Goal: Feedback & Contribution: Contribute content

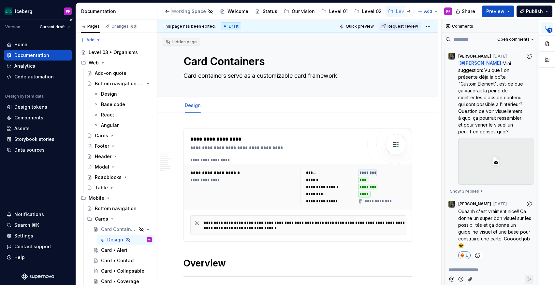
scroll to position [0, 15]
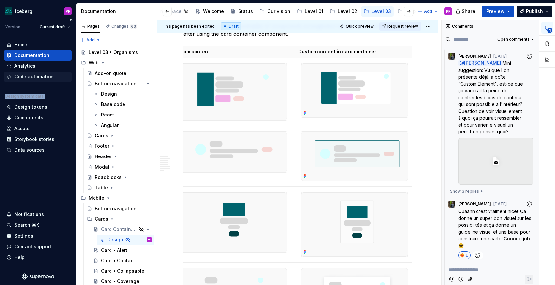
drag, startPoint x: 1, startPoint y: 104, endPoint x: 9, endPoint y: 81, distance: 24.2
click at [10, 82] on div "Home Documentation Analytics Code automation Design system data Design tokens C…" at bounding box center [38, 151] width 76 height 234
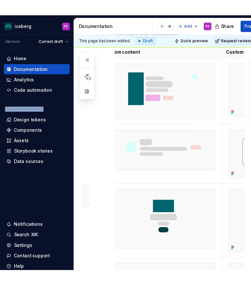
scroll to position [1107, 0]
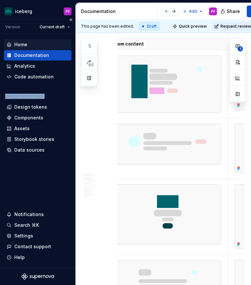
click at [35, 45] on div "Home" at bounding box center [38, 44] width 63 height 7
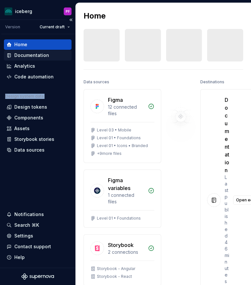
click at [24, 54] on div "Documentation" at bounding box center [31, 55] width 35 height 7
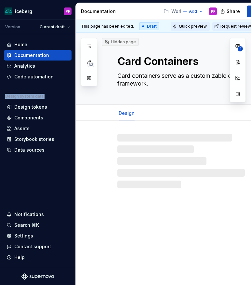
scroll to position [0, 20]
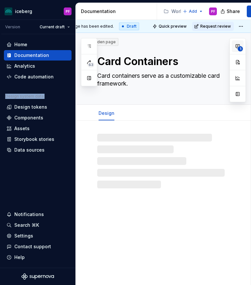
click at [235, 41] on button "1" at bounding box center [238, 46] width 12 height 12
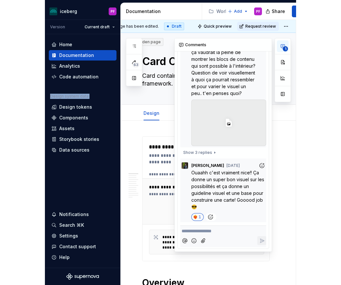
scroll to position [0, 0]
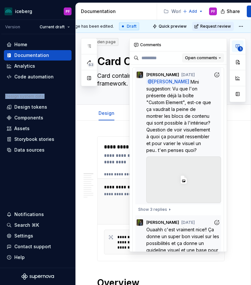
click at [208, 60] on span "Open comments" at bounding box center [201, 57] width 32 height 5
click at [195, 81] on div "Resolved" at bounding box center [199, 81] width 42 height 7
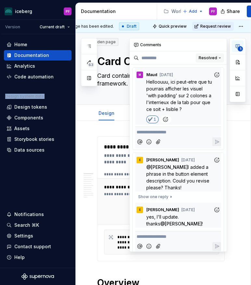
click at [212, 54] on button "Resolved" at bounding box center [210, 57] width 28 height 9
click at [238, 46] on div "1" at bounding box center [238, 70] width 16 height 64
click at [238, 48] on icon "button" at bounding box center [237, 46] width 5 height 5
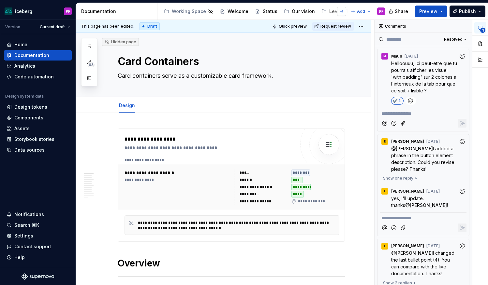
click at [339, 12] on button "button" at bounding box center [341, 11] width 9 height 9
click at [184, 12] on div at bounding box center [172, 12] width 25 height 12
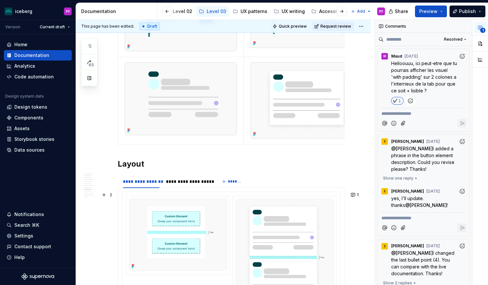
scroll to position [1457, 0]
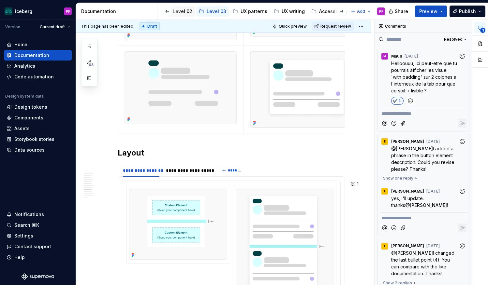
click at [185, 12] on div "Level 02" at bounding box center [183, 11] width 20 height 7
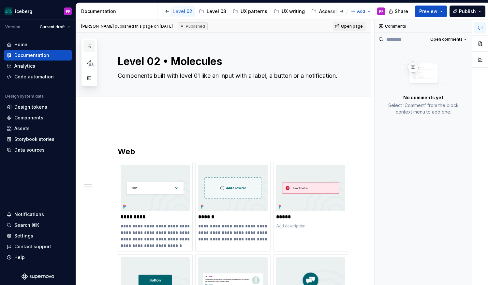
click at [92, 46] on button "button" at bounding box center [89, 46] width 12 height 12
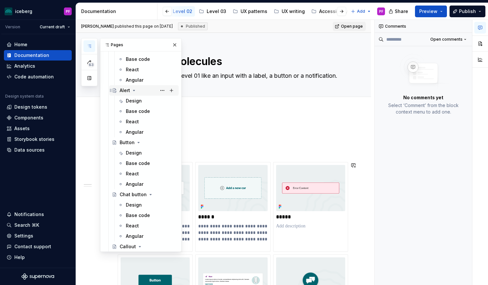
scroll to position [106, 0]
click at [133, 97] on div "Design" at bounding box center [151, 100] width 50 height 9
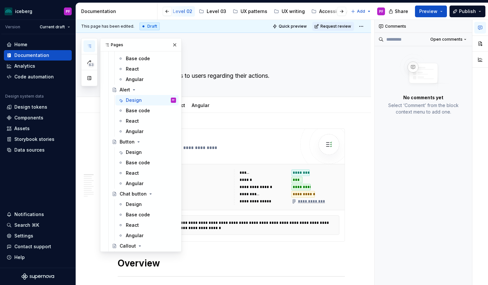
click at [179, 44] on div "Pages" at bounding box center [140, 44] width 81 height 13
click at [178, 43] on button "button" at bounding box center [174, 44] width 9 height 9
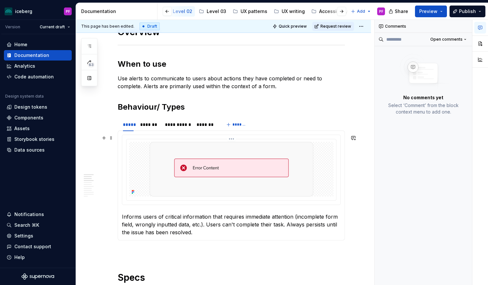
scroll to position [236, 0]
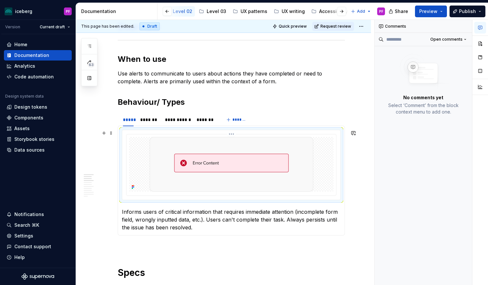
click at [135, 188] on icon at bounding box center [132, 187] width 5 height 5
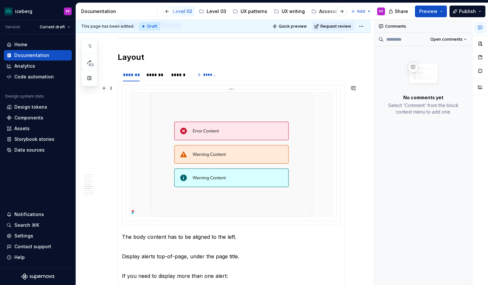
scroll to position [904, 0]
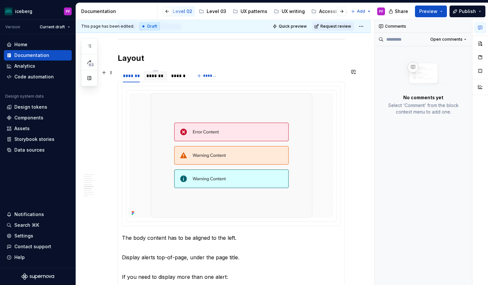
click at [161, 76] on div "*******" at bounding box center [155, 76] width 18 height 7
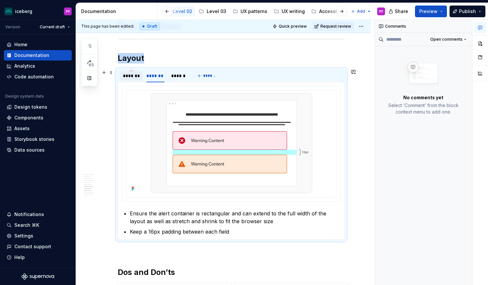
click at [131, 78] on div "*******" at bounding box center [131, 76] width 17 height 7
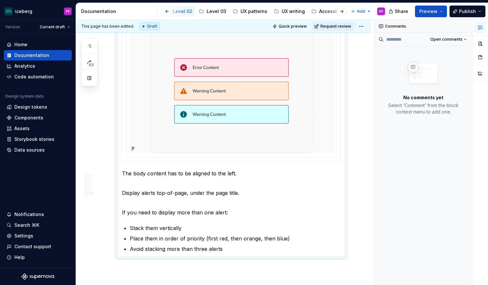
scroll to position [932, 0]
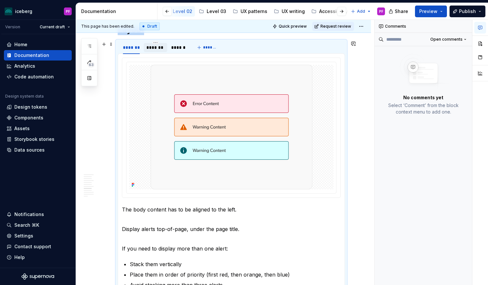
click at [154, 49] on div "*******" at bounding box center [155, 47] width 18 height 7
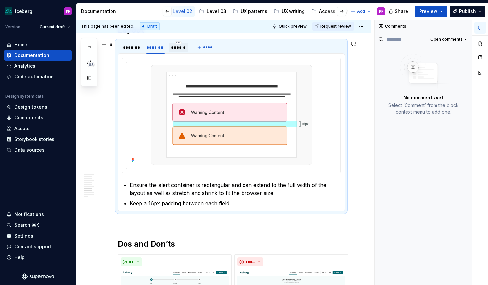
click at [178, 49] on div "******" at bounding box center [178, 47] width 15 height 7
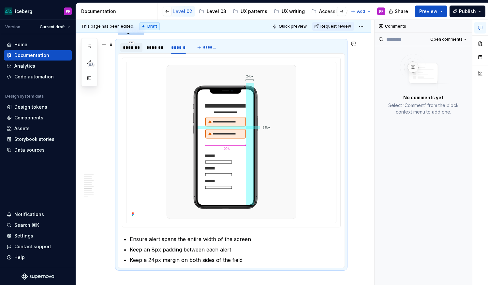
click at [139, 48] on div "*******" at bounding box center [131, 47] width 17 height 7
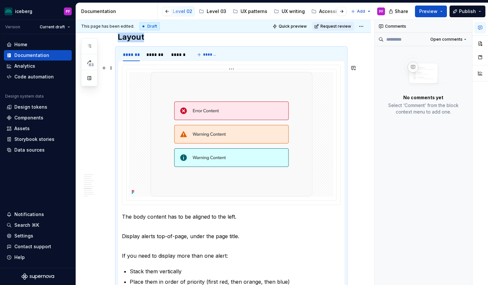
scroll to position [921, 0]
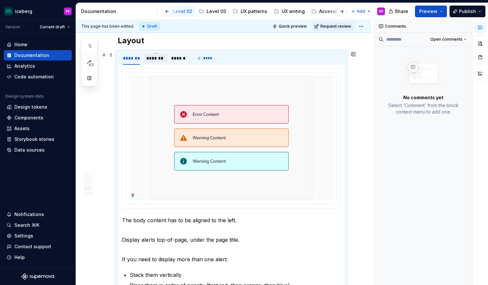
click at [146, 61] on div "*******" at bounding box center [155, 58] width 18 height 7
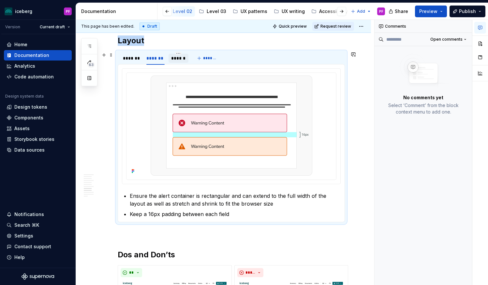
click at [181, 60] on div "******" at bounding box center [178, 58] width 15 height 7
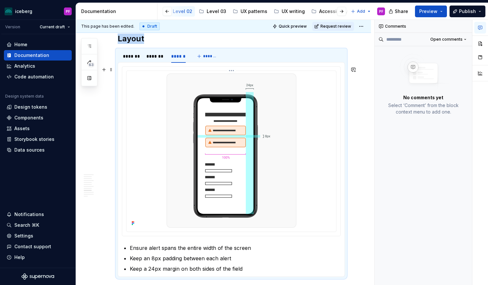
scroll to position [920, 0]
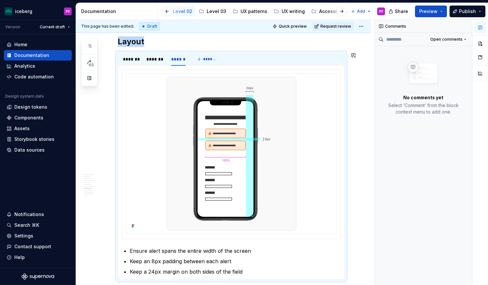
click at [123, 52] on section "******* ******* ****** ******* The body content has to be aligned to the left. …" at bounding box center [231, 166] width 227 height 228
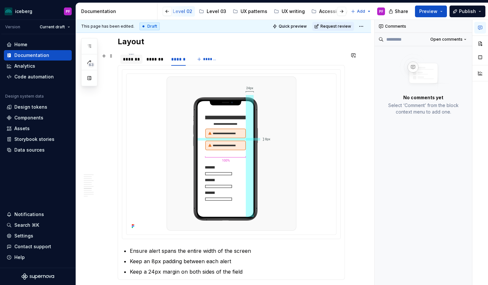
click at [125, 57] on div "*******" at bounding box center [131, 59] width 17 height 7
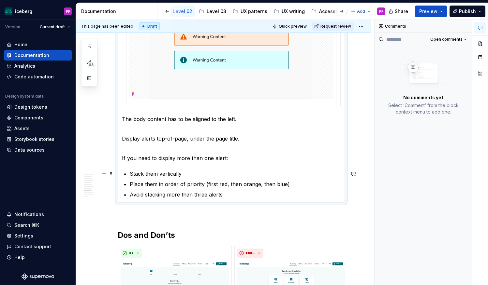
scroll to position [1022, 0]
click at [227, 193] on p "Avoid stacking more than three alerts" at bounding box center [235, 195] width 211 height 8
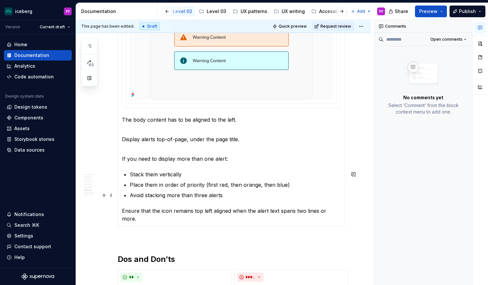
click at [241, 195] on p "Avoid stacking more than three alerts" at bounding box center [235, 195] width 211 height 8
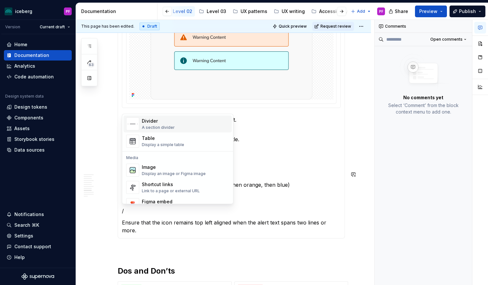
scroll to position [227, 0]
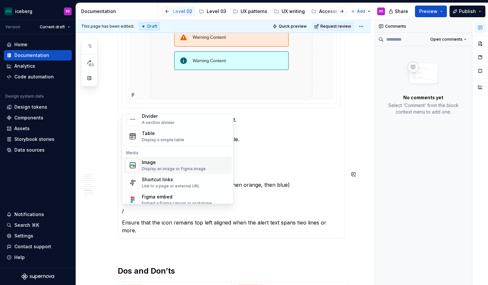
click at [154, 167] on div "Display an image or Figma image" at bounding box center [174, 169] width 64 height 5
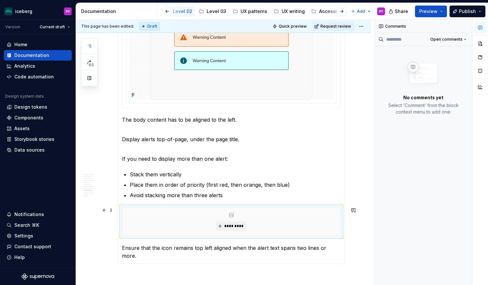
click at [153, 231] on div "*********" at bounding box center [231, 221] width 218 height 29
click at [230, 226] on span "*********" at bounding box center [234, 226] width 20 height 5
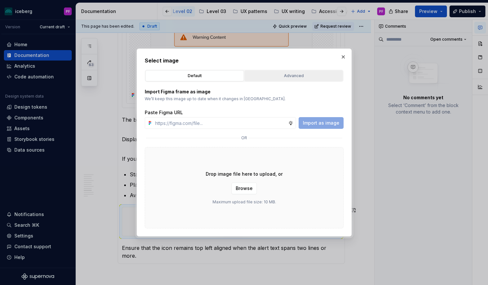
click at [284, 76] on div "Advanced" at bounding box center [294, 76] width 94 height 7
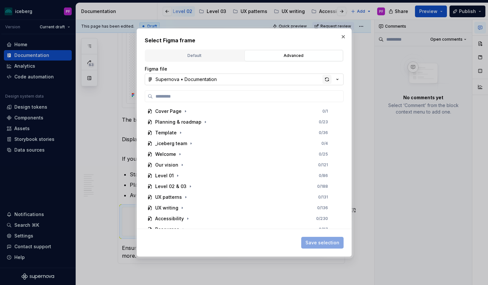
click at [322, 81] on div "button" at bounding box center [326, 79] width 9 height 9
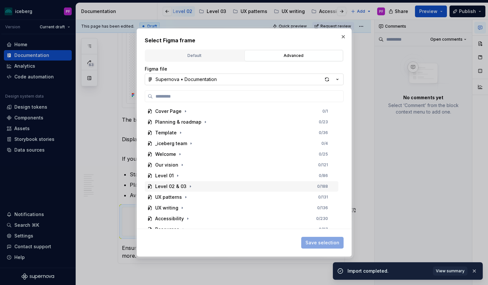
scroll to position [6, 0]
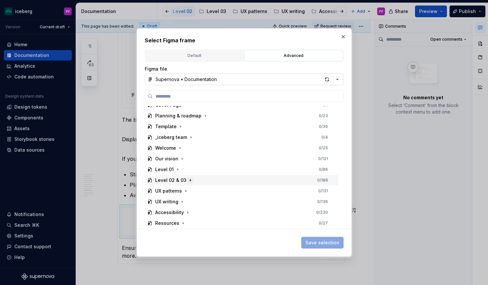
click at [188, 179] on icon "button" at bounding box center [190, 180] width 5 height 5
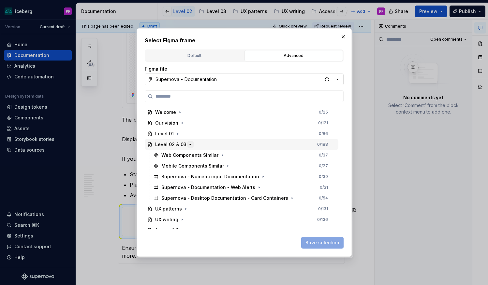
scroll to position [60, 0]
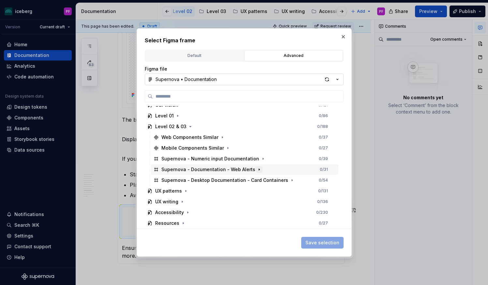
click at [256, 170] on icon "button" at bounding box center [258, 169] width 5 height 5
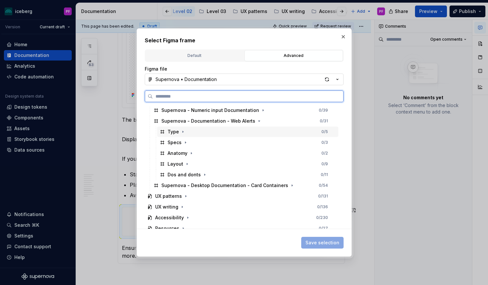
scroll to position [114, 0]
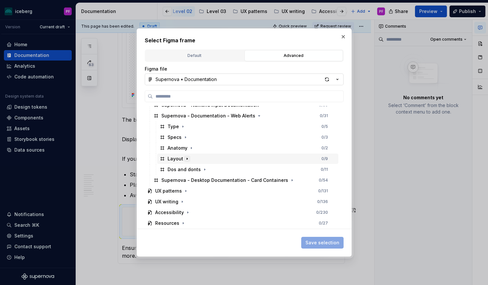
click at [186, 156] on icon "button" at bounding box center [186, 158] width 5 height 5
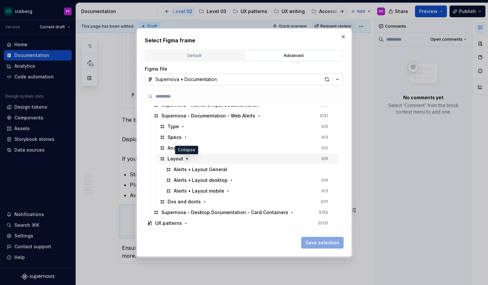
scroll to position [126, 0]
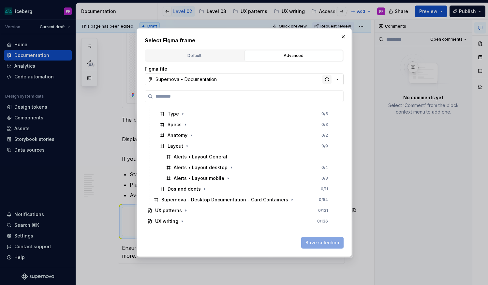
click at [328, 78] on div "button" at bounding box center [326, 79] width 9 height 9
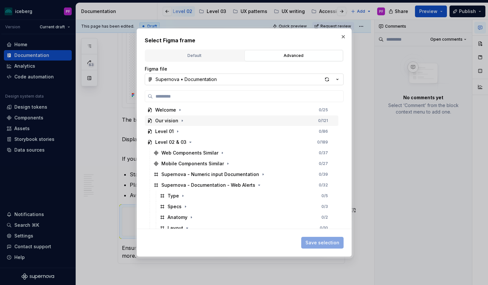
scroll to position [43, 0]
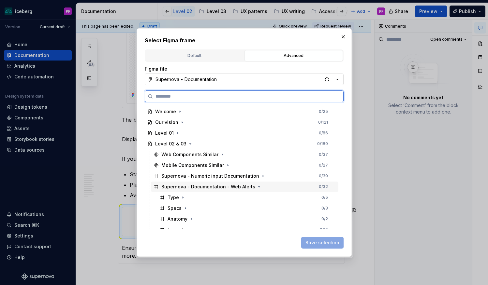
click at [251, 186] on div "Supernova - Documentation - Web Alerts" at bounding box center [211, 187] width 101 height 7
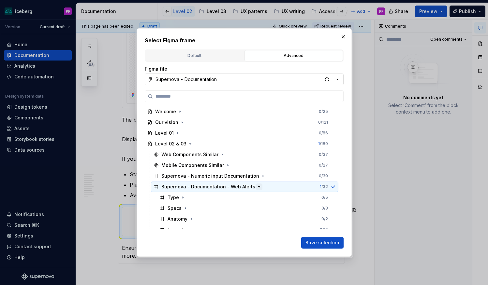
click at [256, 185] on icon "button" at bounding box center [258, 186] width 5 height 5
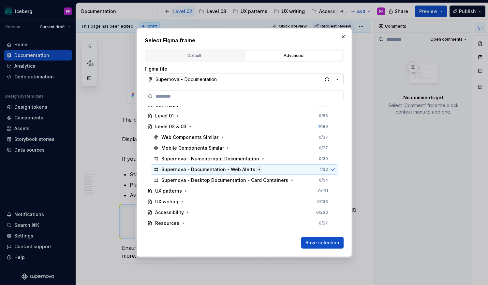
click at [256, 170] on icon "button" at bounding box center [258, 169] width 5 height 5
click at [289, 181] on icon "button" at bounding box center [291, 180] width 5 height 5
click at [256, 170] on icon "button" at bounding box center [258, 169] width 5 height 5
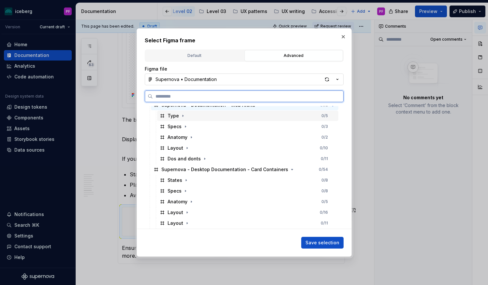
scroll to position [124, 0]
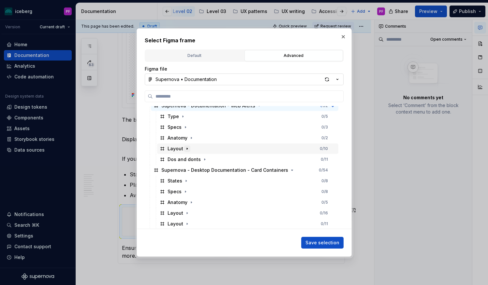
click at [186, 147] on icon "button" at bounding box center [186, 148] width 5 height 5
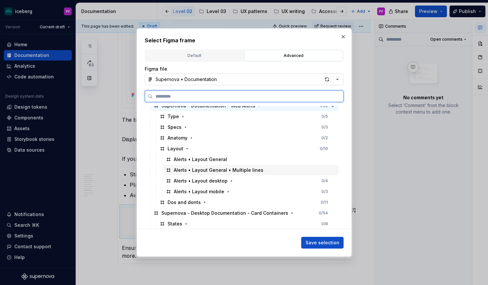
click at [244, 167] on div "Alerts • Layout General • Multiple lines" at bounding box center [250, 170] width 175 height 10
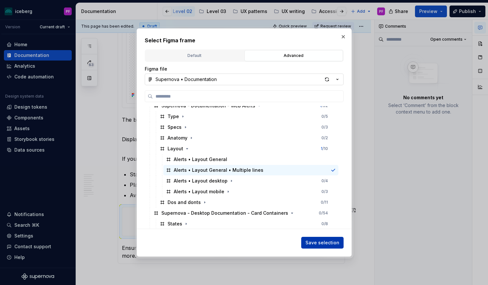
click at [323, 243] on span "Save selection" at bounding box center [322, 243] width 34 height 7
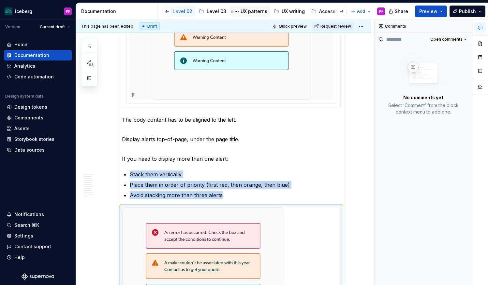
type textarea "*"
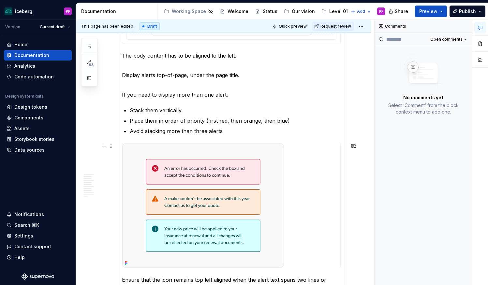
scroll to position [1093, 0]
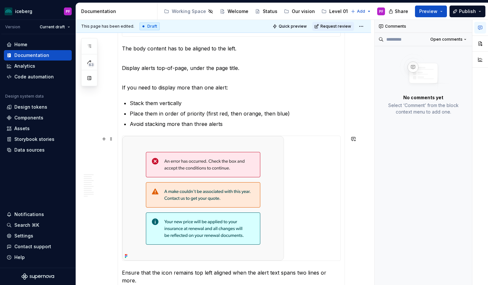
click at [232, 179] on img at bounding box center [203, 198] width 162 height 125
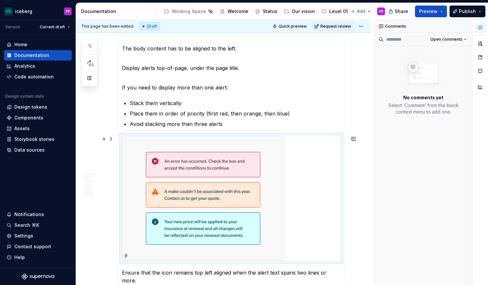
click at [241, 177] on img at bounding box center [203, 198] width 162 height 125
click at [233, 175] on img at bounding box center [203, 198] width 162 height 125
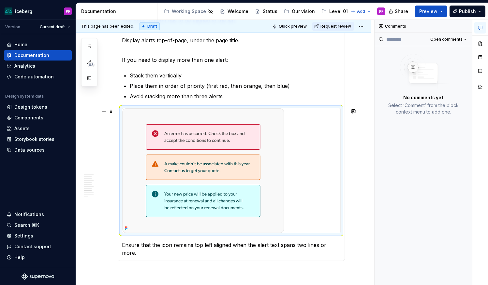
click at [315, 129] on div at bounding box center [231, 170] width 218 height 125
click at [264, 126] on img at bounding box center [203, 170] width 162 height 125
click at [477, 45] on button "button" at bounding box center [480, 44] width 12 height 12
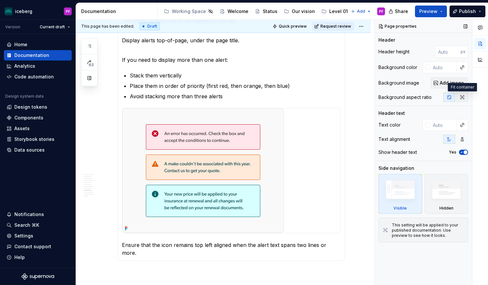
click at [460, 95] on icon "button" at bounding box center [461, 97] width 5 height 5
click at [247, 154] on img at bounding box center [203, 170] width 162 height 125
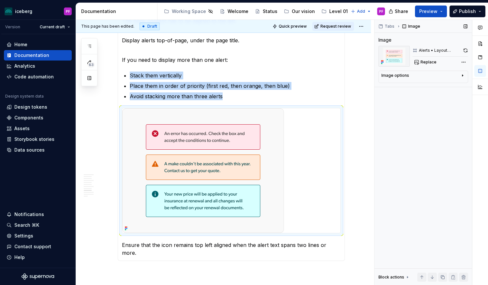
click at [462, 75] on icon "button" at bounding box center [462, 76] width 1 height 2
click at [458, 86] on icon "button" at bounding box center [458, 85] width 5 height 5
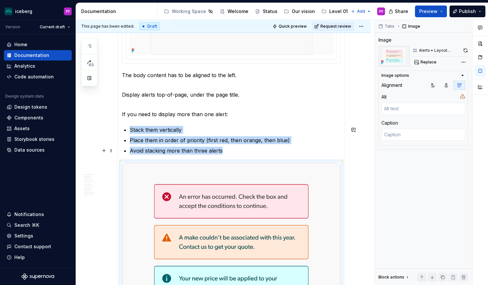
scroll to position [1014, 0]
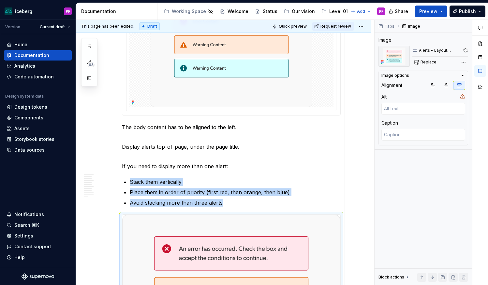
click at [300, 81] on img at bounding box center [231, 44] width 162 height 125
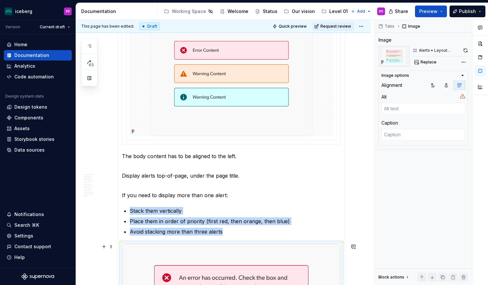
scroll to position [901, 0]
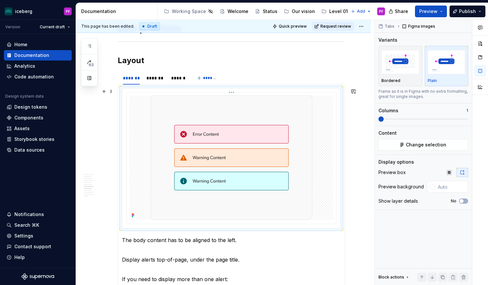
click at [293, 164] on img at bounding box center [231, 157] width 162 height 125
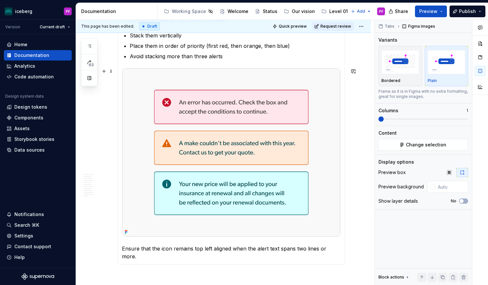
scroll to position [1165, 0]
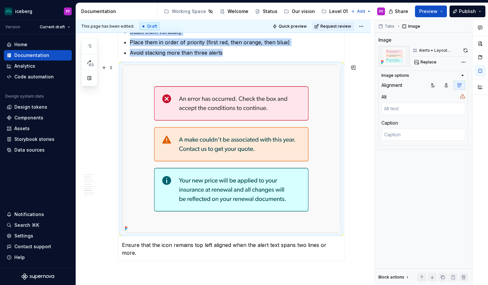
click at [293, 164] on img at bounding box center [231, 149] width 218 height 168
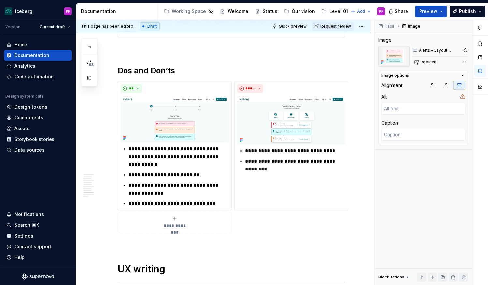
scroll to position [1309, 0]
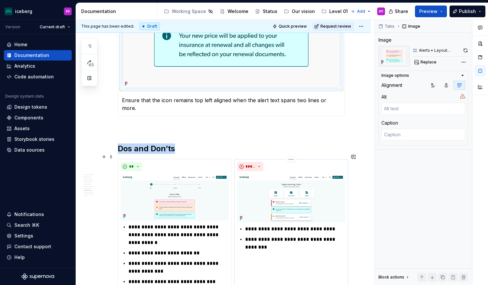
click at [317, 194] on img at bounding box center [291, 198] width 108 height 49
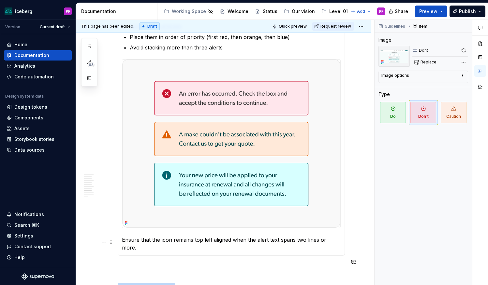
scroll to position [1037, 0]
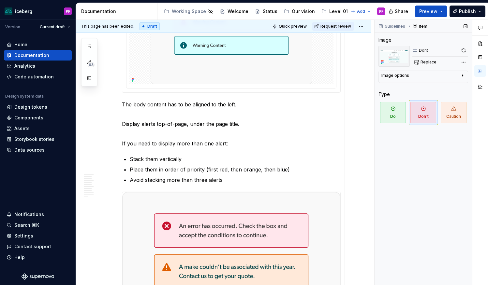
click at [462, 78] on icon "button" at bounding box center [462, 75] width 5 height 5
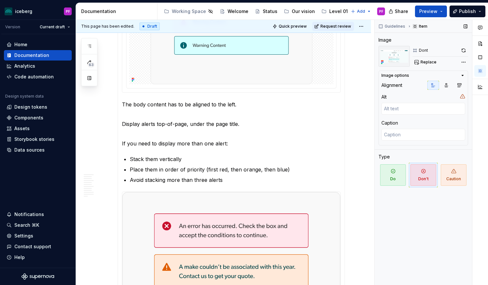
click at [462, 78] on icon "button" at bounding box center [462, 75] width 5 height 5
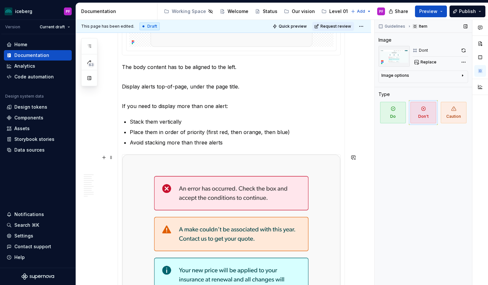
scroll to position [1073, 0]
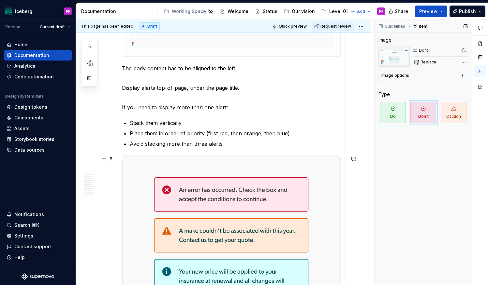
click at [320, 173] on img at bounding box center [231, 240] width 218 height 168
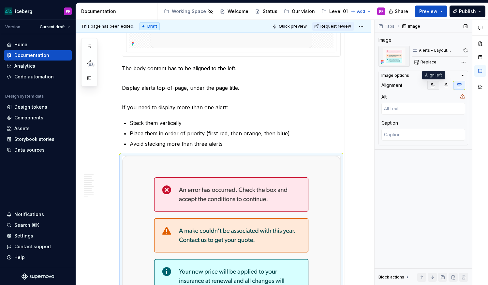
click at [431, 87] on icon "button" at bounding box center [432, 85] width 5 height 5
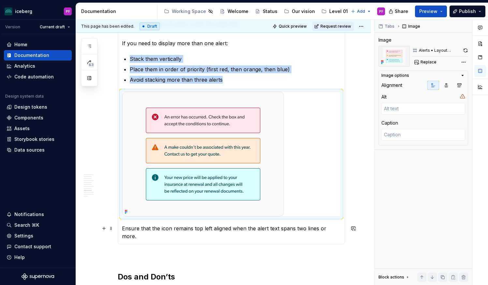
scroll to position [1138, 0]
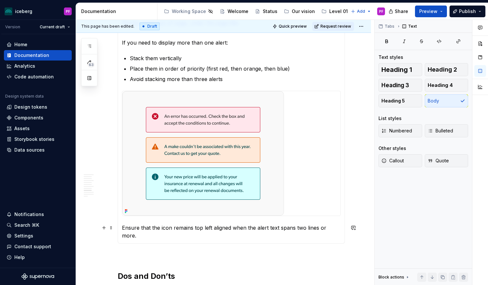
click at [273, 227] on p "Ensure that the icon remains top left aligned when the alert text spans two lin…" at bounding box center [231, 232] width 219 height 16
click at [302, 192] on div at bounding box center [231, 153] width 218 height 125
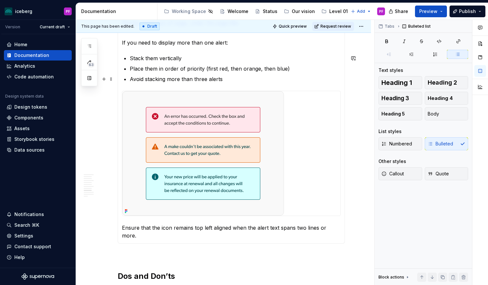
click at [326, 78] on p "Avoid stacking more than three alerts" at bounding box center [235, 79] width 211 height 8
click at [444, 8] on button "Preview" at bounding box center [431, 12] width 32 height 12
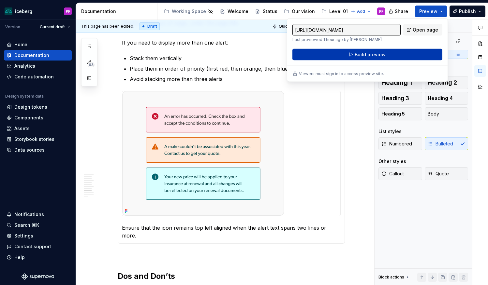
click at [381, 55] on span "Build preview" at bounding box center [369, 54] width 31 height 7
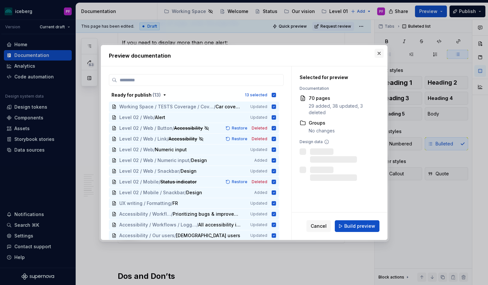
click at [377, 51] on button "button" at bounding box center [378, 53] width 9 height 9
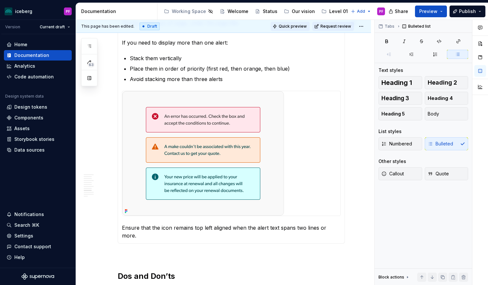
click at [301, 27] on span "Quick preview" at bounding box center [292, 26] width 28 height 5
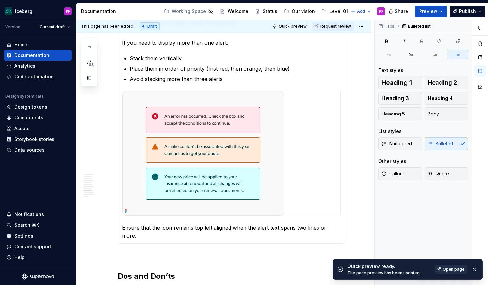
click at [449, 270] on span "Open page" at bounding box center [453, 269] width 22 height 5
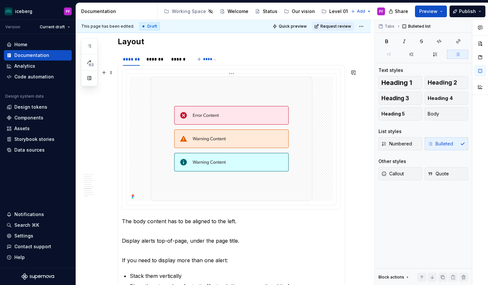
scroll to position [921, 0]
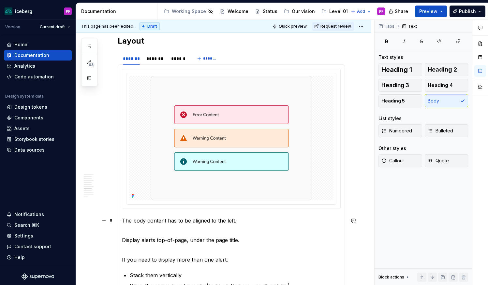
click at [301, 227] on p "The body content has to be aligned to the left." at bounding box center [231, 225] width 219 height 16
click at [158, 69] on div at bounding box center [231, 139] width 219 height 140
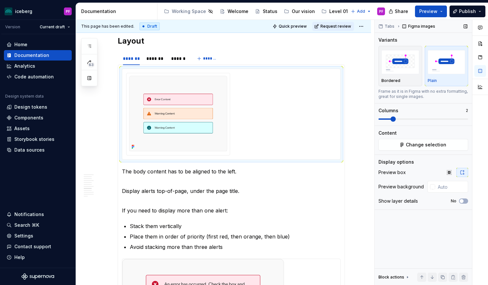
click at [390, 120] on span at bounding box center [392, 119] width 5 height 5
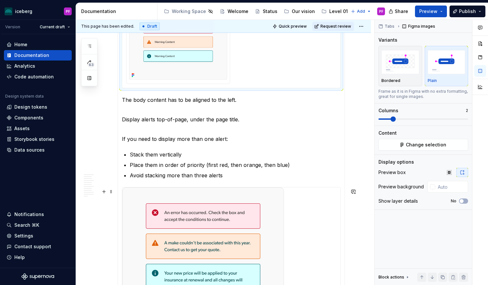
scroll to position [998, 0]
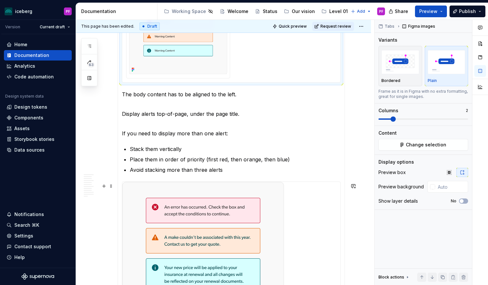
click at [168, 207] on img at bounding box center [203, 244] width 162 height 125
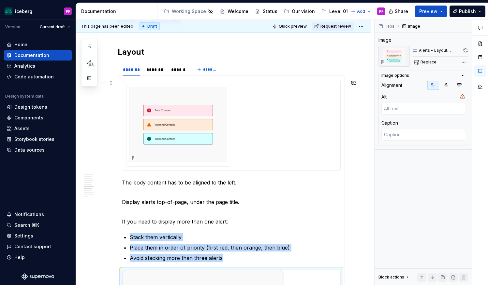
scroll to position [908, 0]
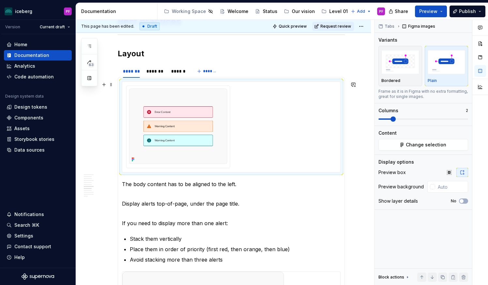
click at [240, 128] on div at bounding box center [231, 127] width 210 height 83
click at [434, 147] on span "Change selection" at bounding box center [425, 145] width 40 height 7
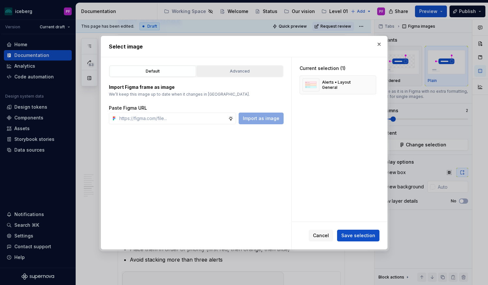
click at [233, 70] on div "Advanced" at bounding box center [240, 71] width 82 height 7
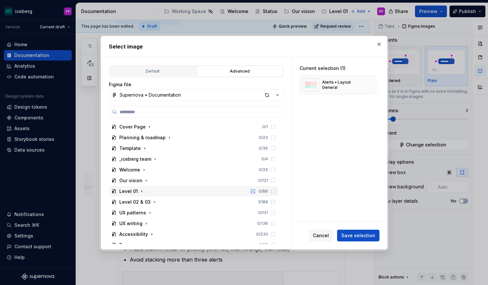
scroll to position [6, 0]
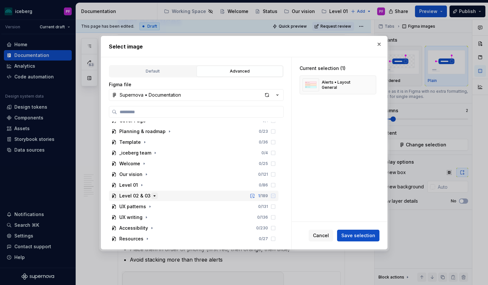
click at [153, 197] on icon "button" at bounding box center [154, 195] width 5 height 5
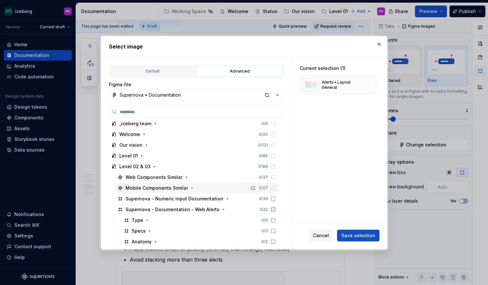
scroll to position [49, 0]
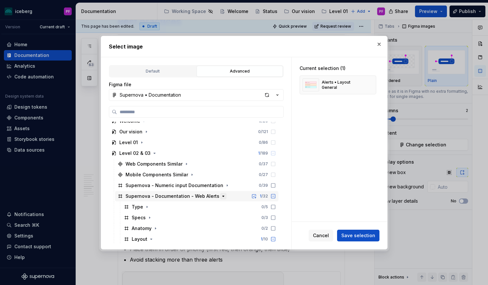
click at [220, 195] on icon "button" at bounding box center [222, 196] width 5 height 5
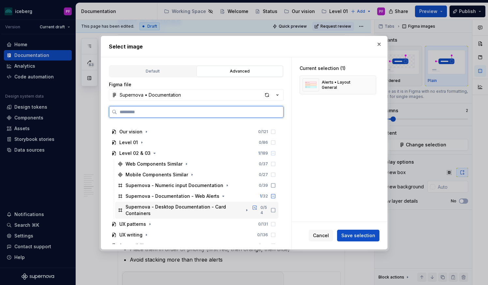
scroll to position [60, 0]
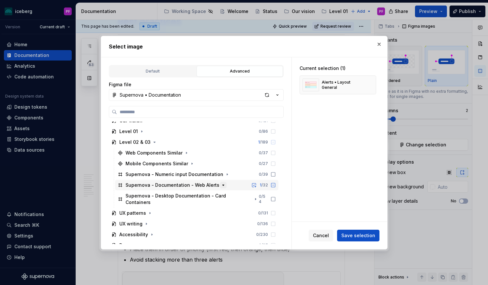
click at [220, 184] on icon "button" at bounding box center [222, 185] width 5 height 5
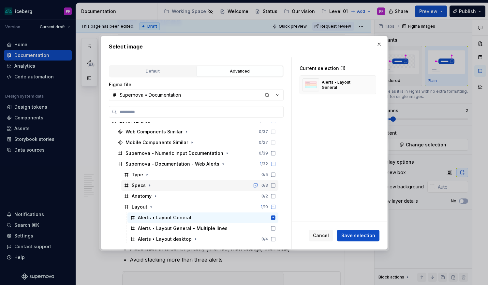
scroll to position [82, 0]
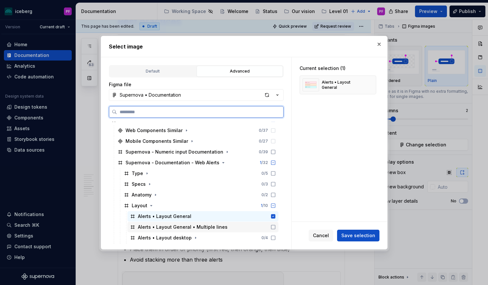
click at [201, 227] on div "Alerts • Layout General • Multiple lines" at bounding box center [183, 227] width 90 height 7
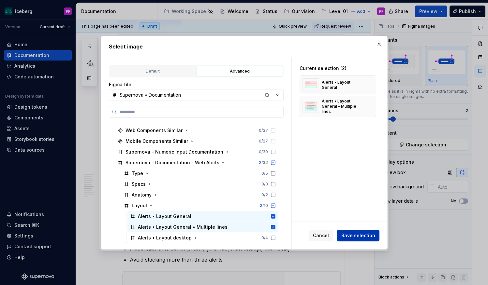
click at [351, 235] on span "Save selection" at bounding box center [358, 236] width 34 height 7
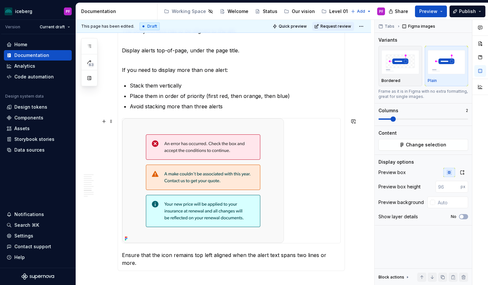
scroll to position [1017, 0]
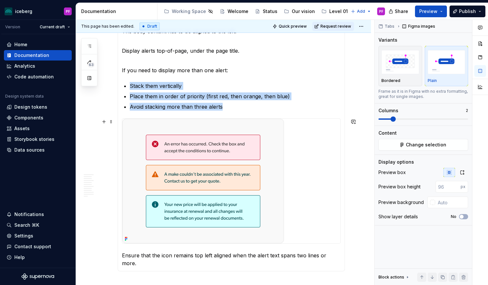
click at [217, 222] on img at bounding box center [203, 181] width 162 height 125
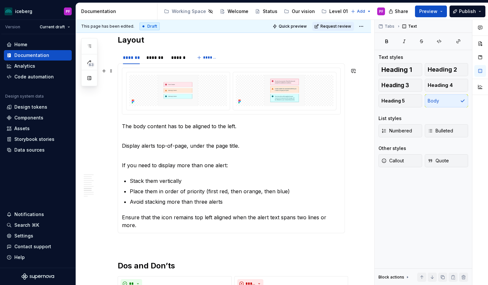
scroll to position [920, 0]
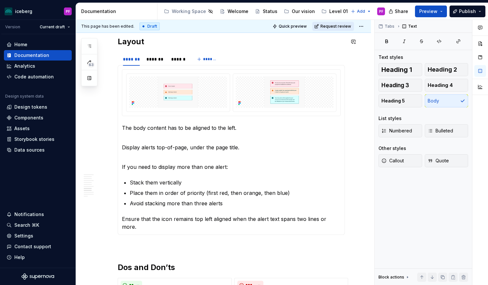
click at [339, 28] on span "Request review" at bounding box center [335, 26] width 31 height 5
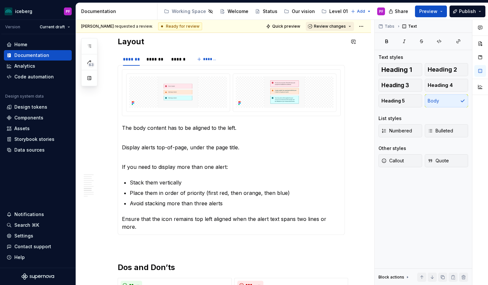
click at [332, 27] on span "Review changes" at bounding box center [330, 26] width 32 height 5
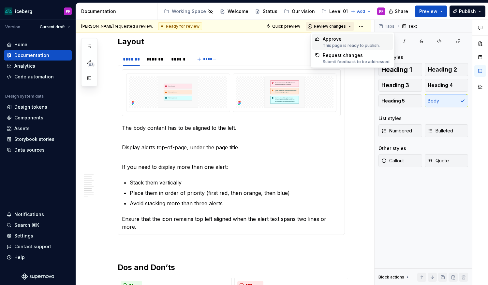
click at [334, 28] on span "Review changes" at bounding box center [330, 26] width 32 height 5
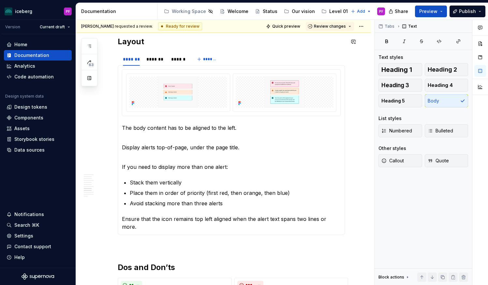
click at [173, 29] on div "Ready for review" at bounding box center [180, 26] width 44 height 8
click at [362, 26] on html "iceberg PF Version Current draft Home Documentation Analytics Code automation D…" at bounding box center [244, 142] width 488 height 285
click at [373, 38] on span "Change status" at bounding box center [389, 39] width 34 height 7
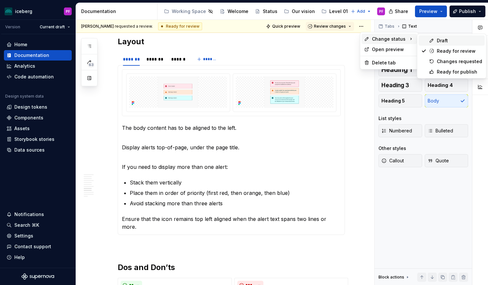
click at [439, 41] on div "Draft" at bounding box center [458, 40] width 45 height 7
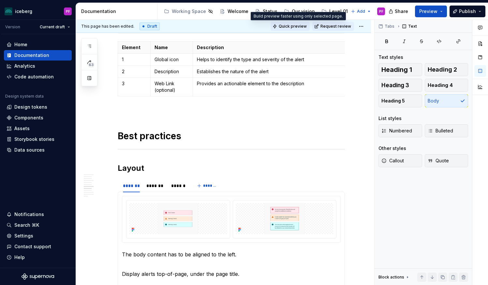
click at [302, 25] on span "Quick preview" at bounding box center [292, 26] width 28 height 5
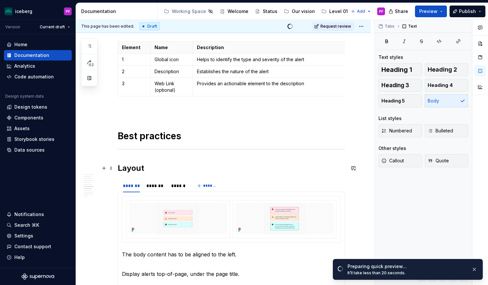
scroll to position [817, 0]
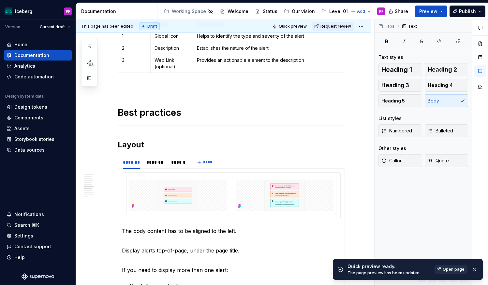
click at [447, 269] on span "Open page" at bounding box center [453, 269] width 22 height 5
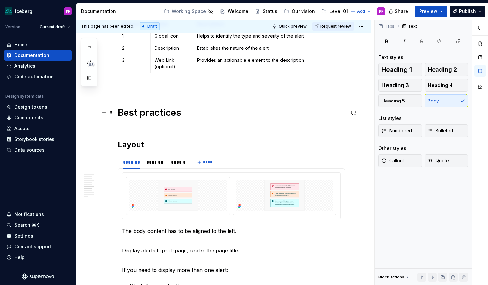
scroll to position [898, 0]
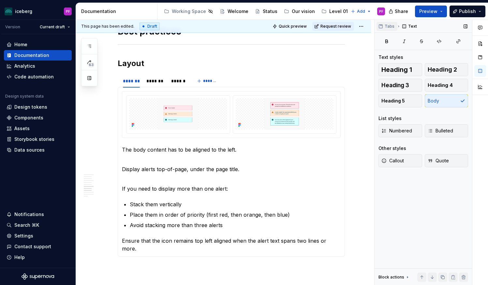
click at [389, 27] on span "Tabs" at bounding box center [389, 26] width 10 height 5
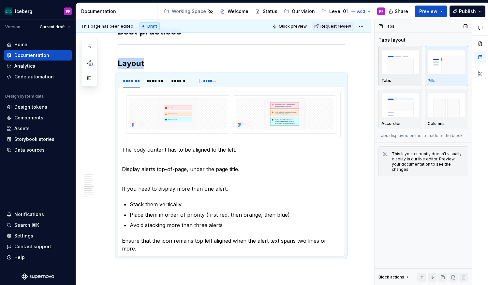
click at [397, 68] on img "button" at bounding box center [400, 62] width 38 height 24
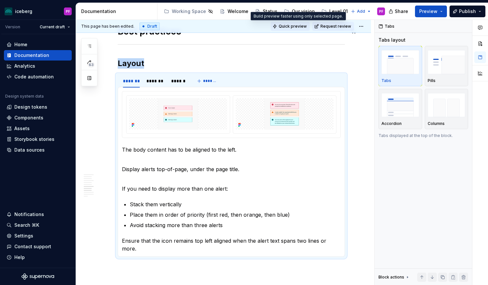
click at [303, 26] on span "Quick preview" at bounding box center [292, 26] width 28 height 5
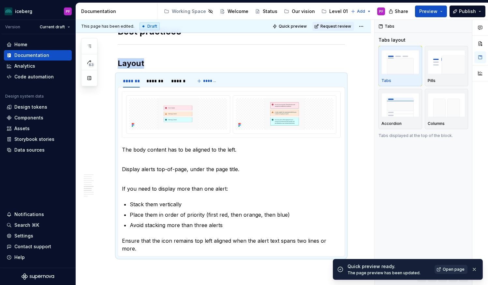
click at [448, 267] on span "Open page" at bounding box center [453, 269] width 22 height 5
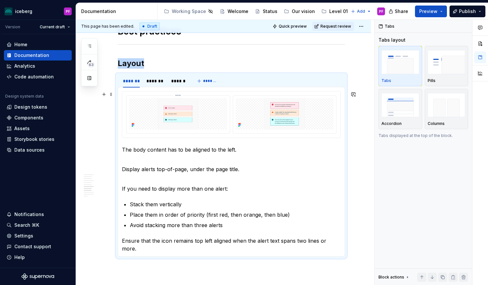
click at [192, 117] on img at bounding box center [178, 113] width 98 height 31
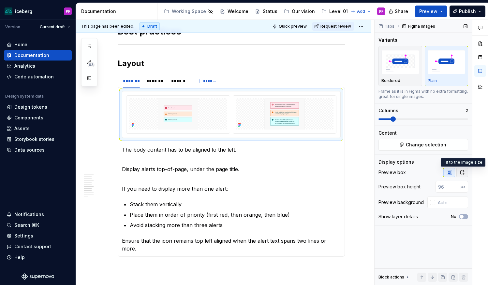
click at [460, 175] on icon "button" at bounding box center [461, 172] width 5 height 5
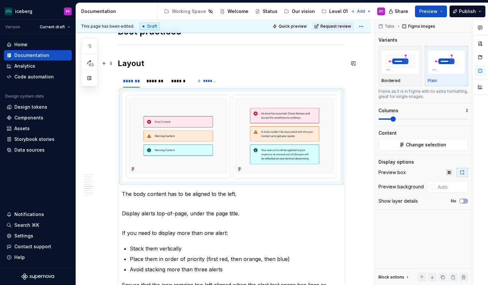
scroll to position [915, 0]
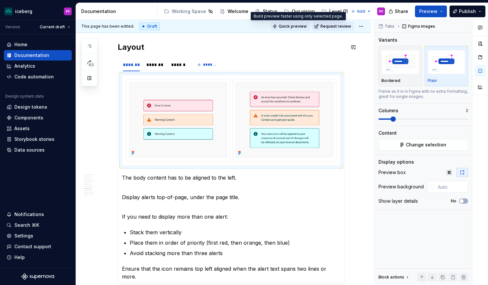
click at [302, 28] on span "Quick preview" at bounding box center [292, 26] width 28 height 5
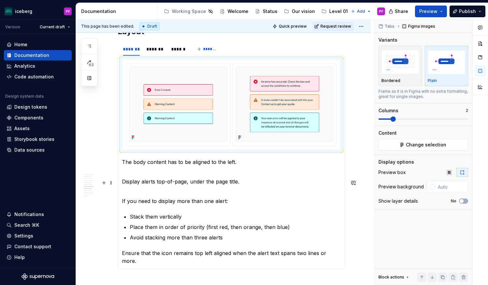
scroll to position [914, 0]
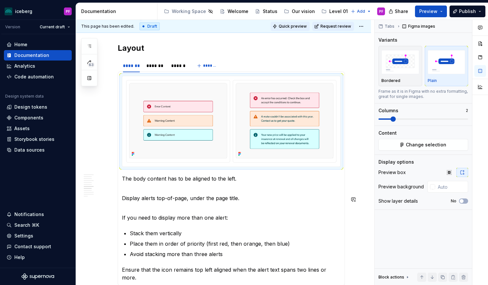
click at [295, 26] on span "Quick preview" at bounding box center [292, 26] width 28 height 5
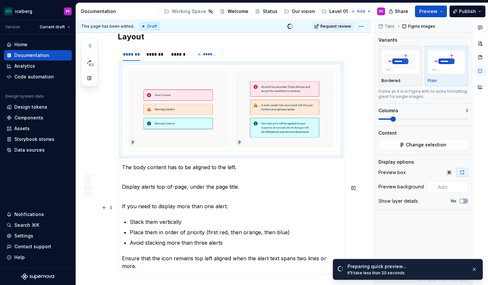
scroll to position [926, 0]
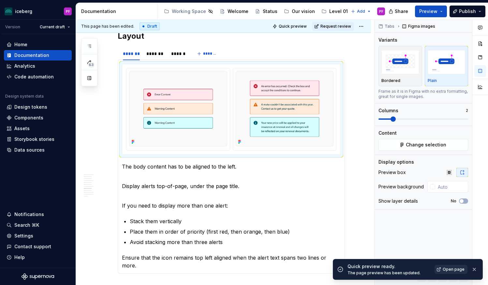
click at [442, 269] on link "Open page" at bounding box center [450, 269] width 33 height 9
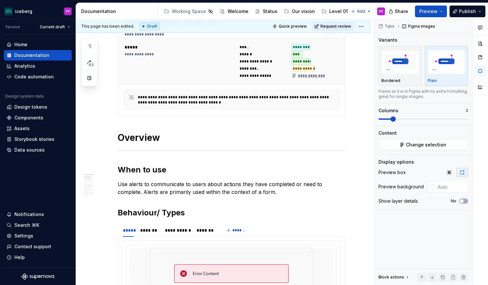
scroll to position [0, 0]
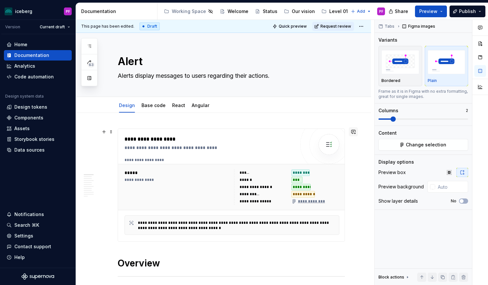
click at [353, 130] on button "button" at bounding box center [352, 131] width 9 height 9
type textarea "*"
click at [291, 137] on span "[PERSON_NAME]" at bounding box center [283, 135] width 37 height 7
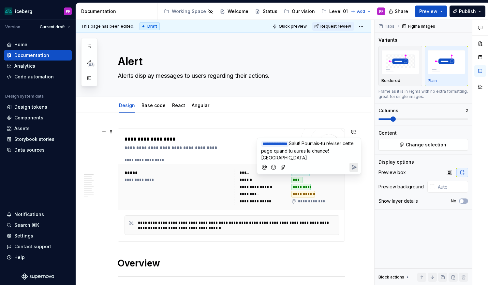
click at [274, 164] on icon "Add emoji" at bounding box center [273, 167] width 7 height 7
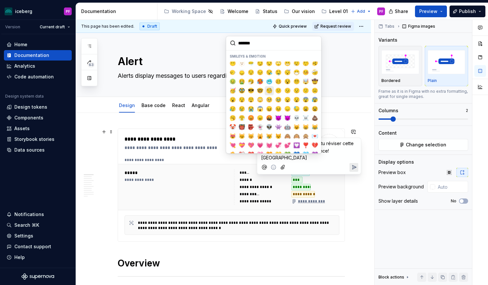
scroll to position [31, 0]
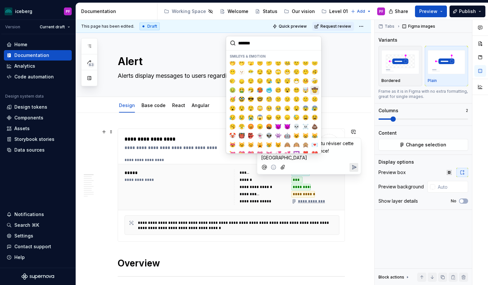
click at [315, 89] on span "🤠" at bounding box center [314, 90] width 5 height 7
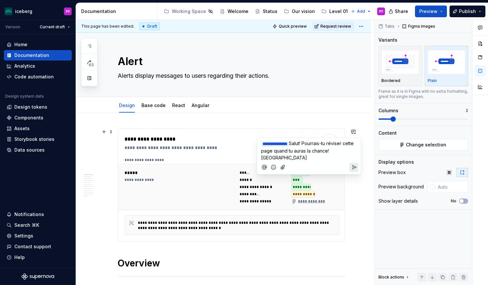
click at [273, 164] on icon "Add emoji" at bounding box center [273, 167] width 7 height 7
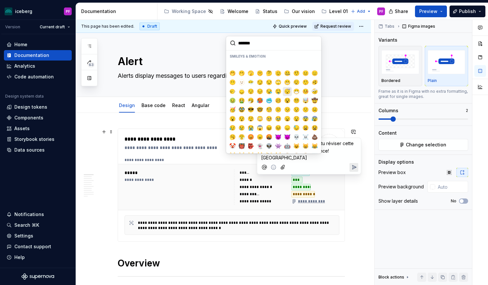
scroll to position [19, 0]
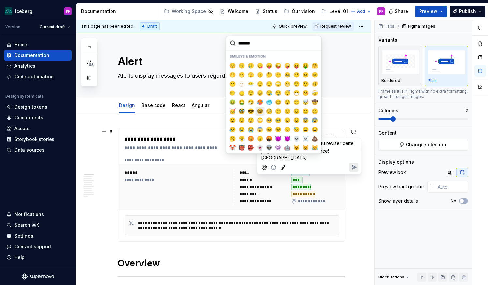
click at [258, 108] on span "🤓" at bounding box center [259, 111] width 5 height 7
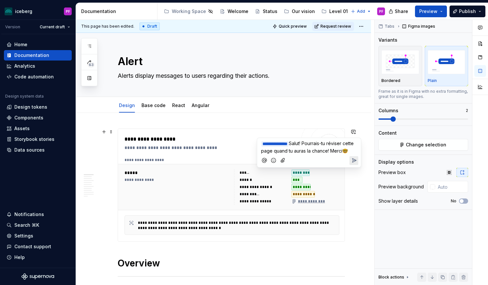
click at [351, 164] on icon "Send" at bounding box center [353, 160] width 7 height 7
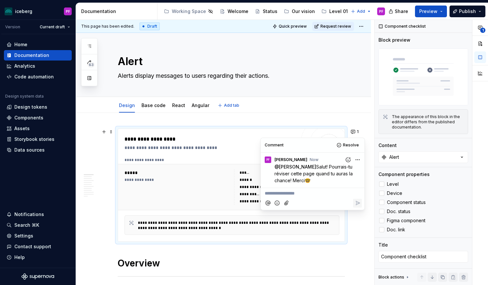
type textarea "*"
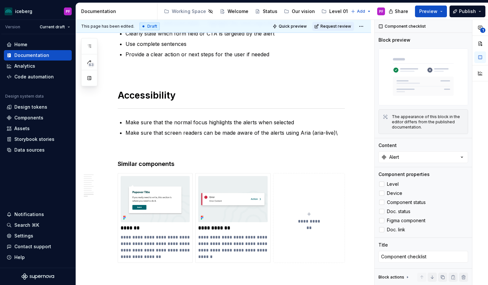
scroll to position [1499, 0]
